Goal: Check status: Check status

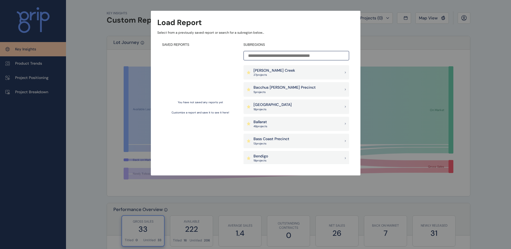
click at [300, 55] on input at bounding box center [296, 55] width 106 height 9
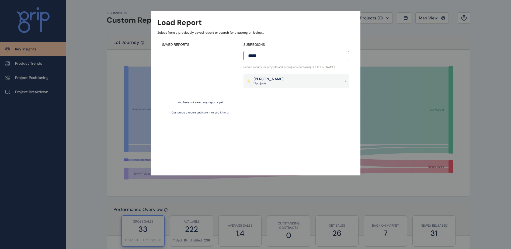
type input "*****"
click at [300, 81] on div "[PERSON_NAME] 12 project s" at bounding box center [296, 81] width 106 height 15
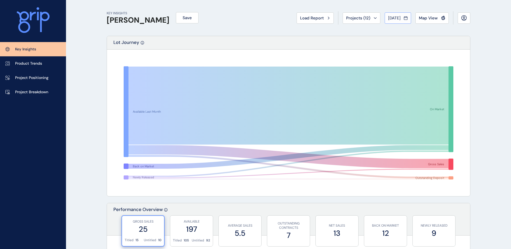
click at [407, 19] on icon at bounding box center [405, 18] width 3 height 3
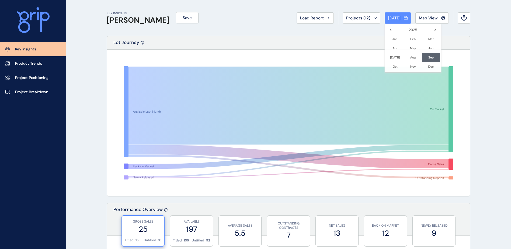
click at [486, 57] on div at bounding box center [255, 124] width 511 height 249
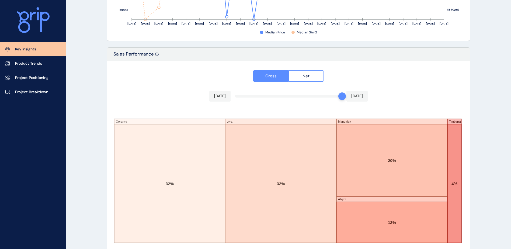
scroll to position [885, 0]
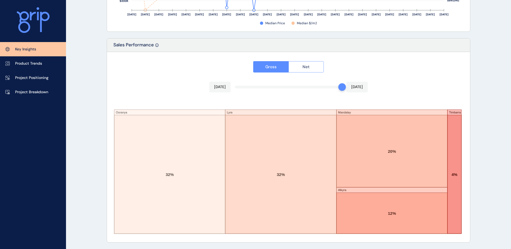
click at [316, 68] on button "Net" at bounding box center [306, 66] width 36 height 11
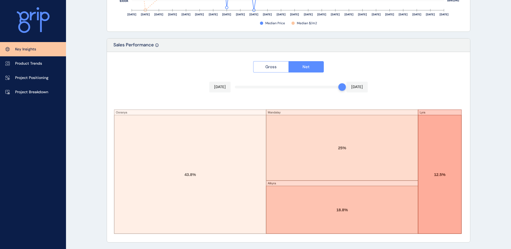
click at [272, 67] on span "Gross" at bounding box center [270, 66] width 11 height 5
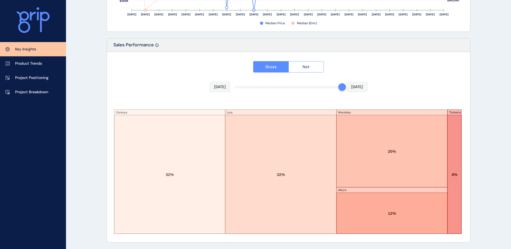
click at [303, 67] on span "Net" at bounding box center [305, 66] width 7 height 5
